Goal: Find specific page/section: Find specific page/section

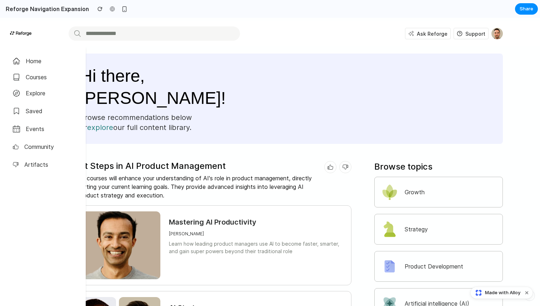
scroll to position [29, 0]
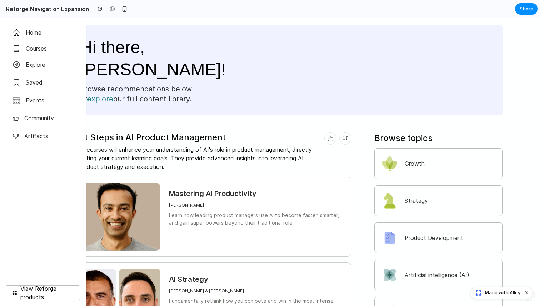
click at [504, 293] on span "Made with Alloy" at bounding box center [502, 292] width 35 height 7
